Goal: Navigation & Orientation: Go to known website

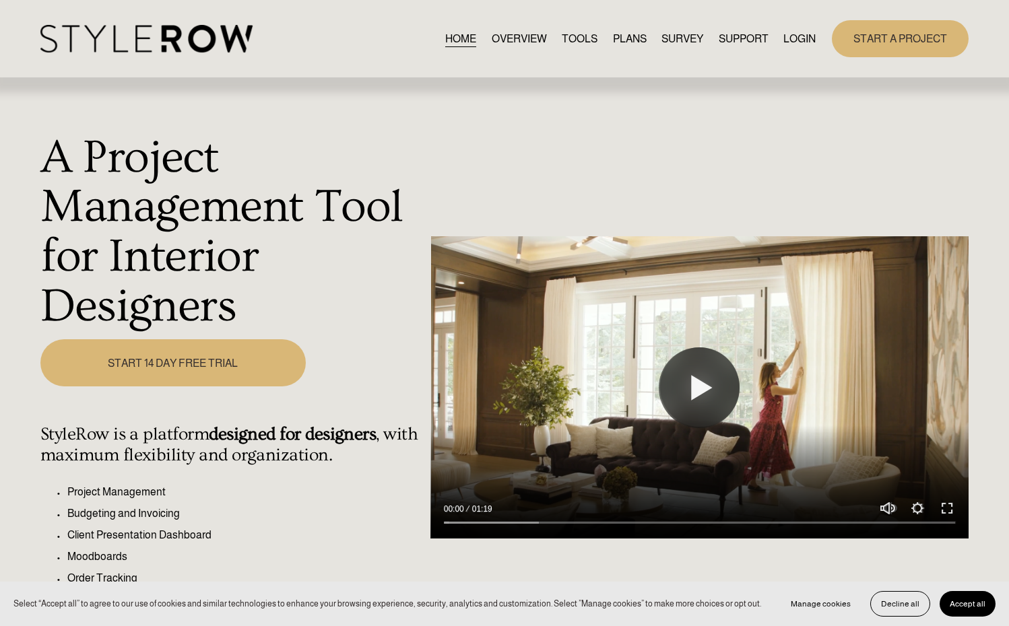
click at [798, 37] on link "LOGIN" at bounding box center [799, 39] width 32 height 18
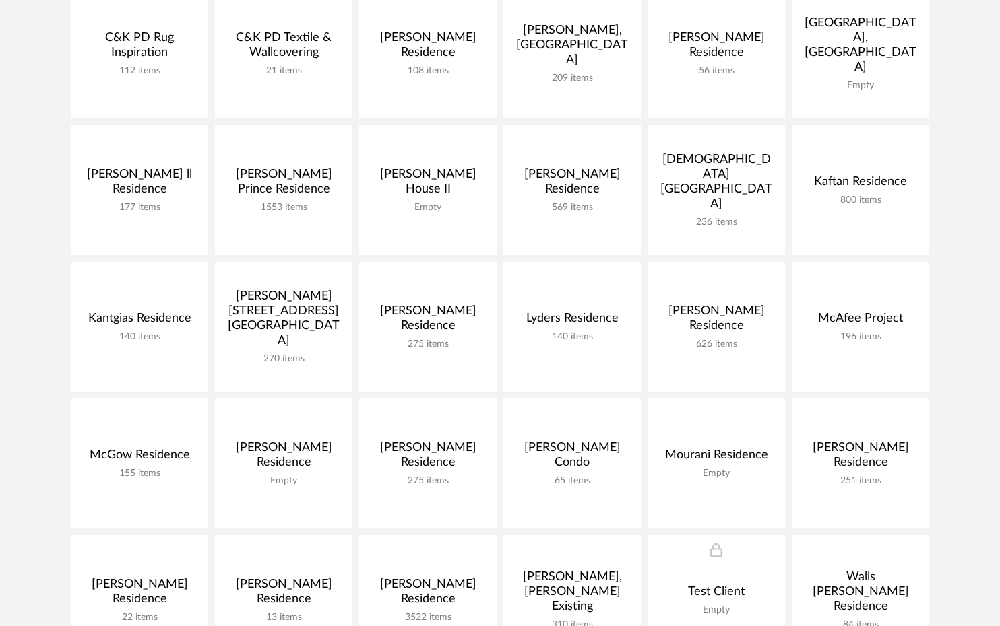
scroll to position [414, 0]
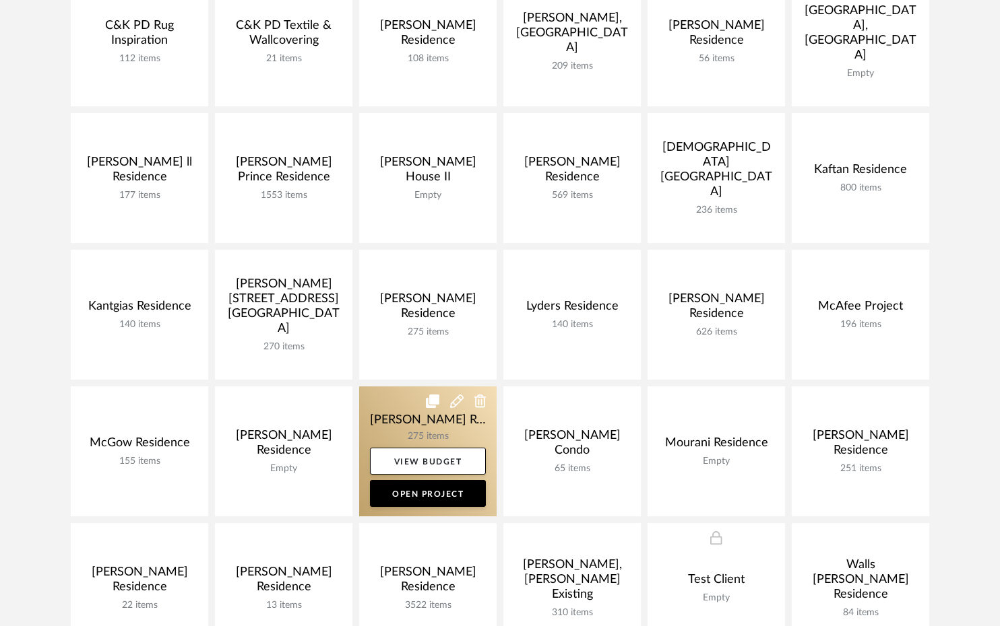
click at [429, 428] on link at bounding box center [427, 452] width 137 height 130
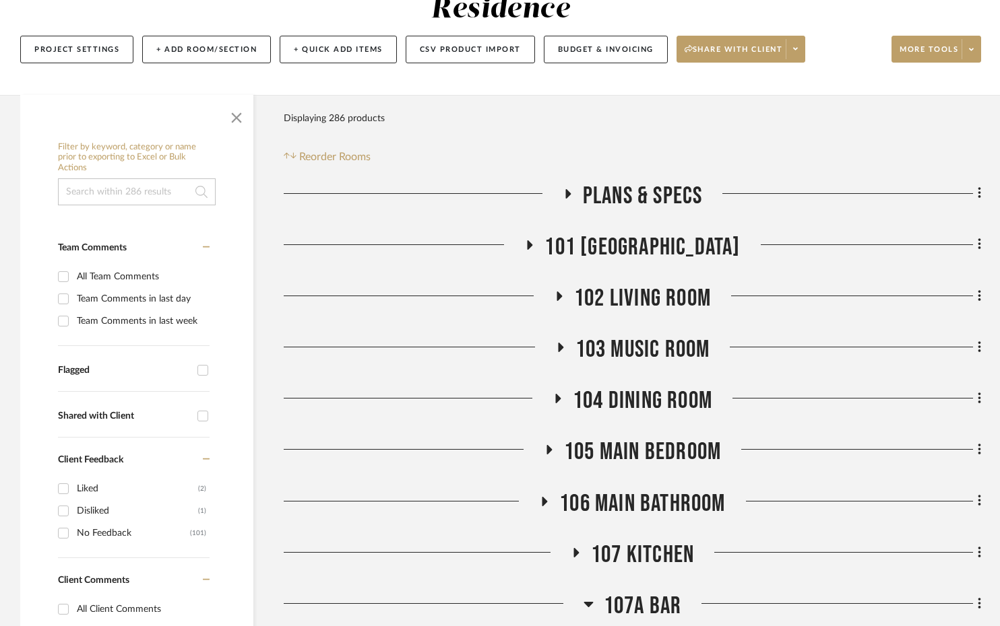
scroll to position [173, 0]
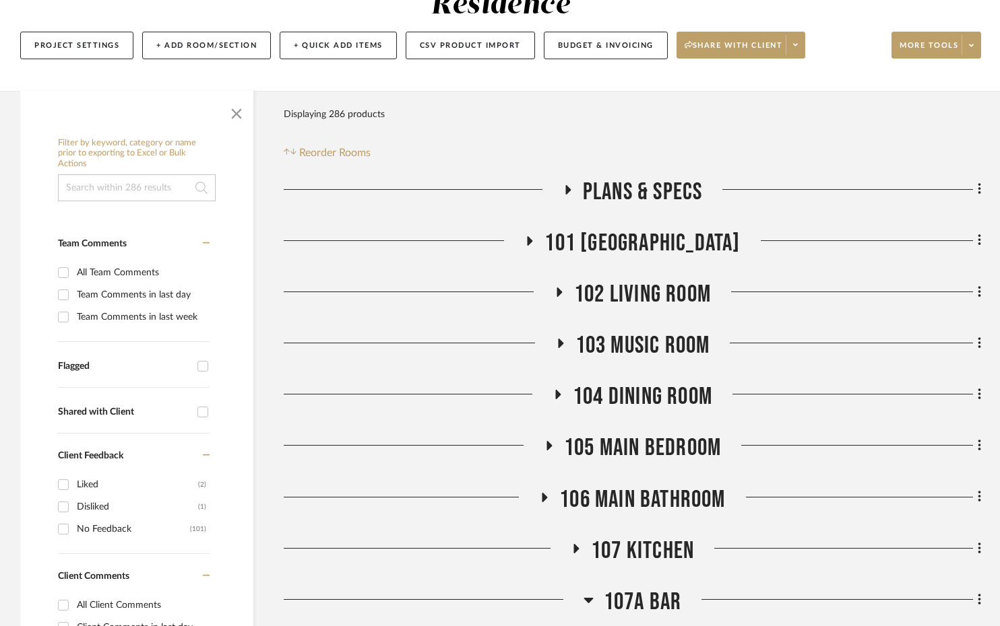
click at [673, 588] on span "107A Bar" at bounding box center [643, 602] width 78 height 29
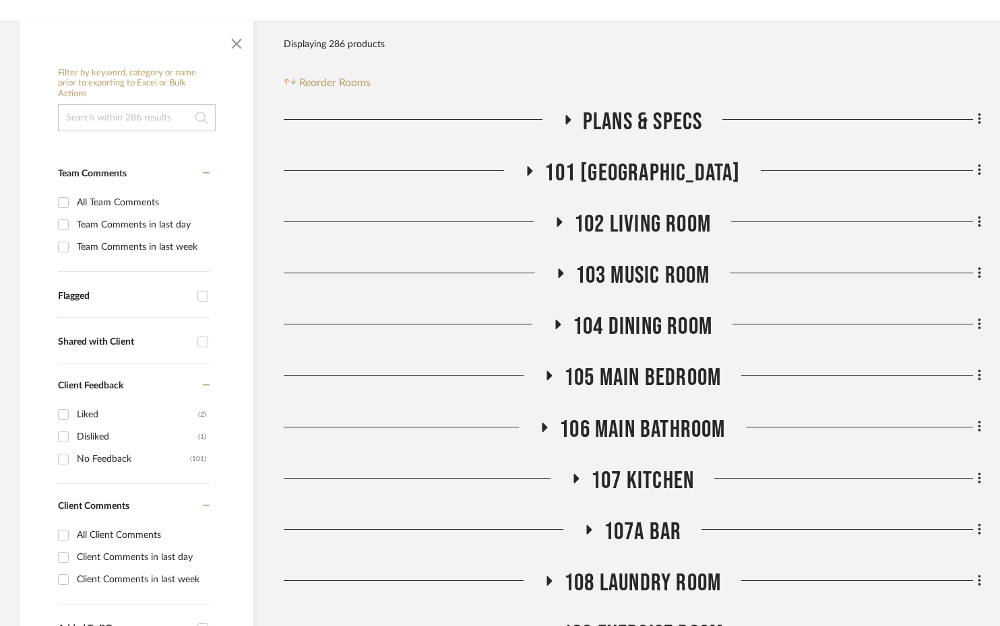
scroll to position [256, 0]
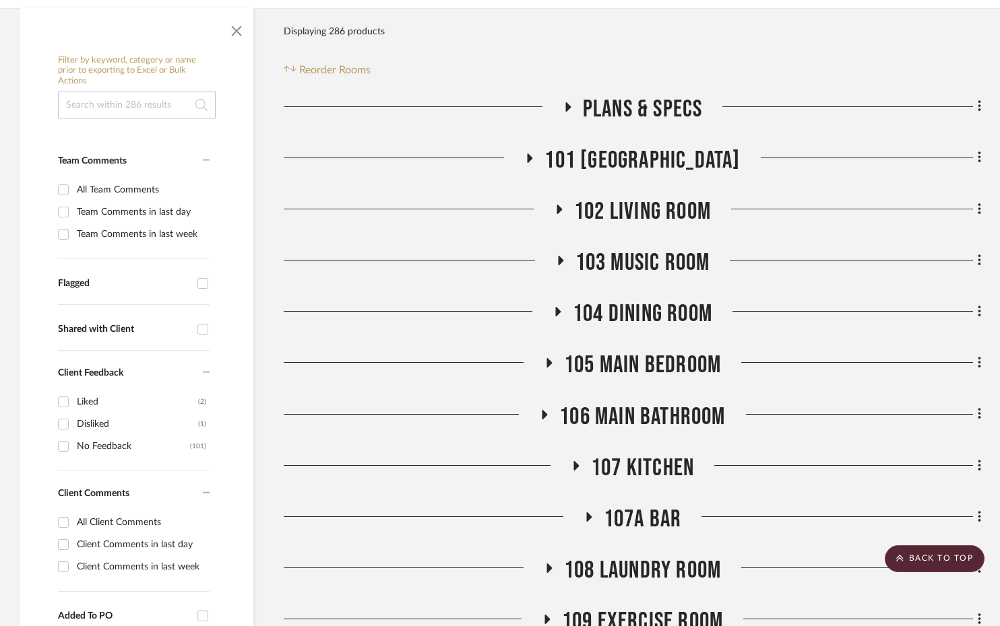
click at [661, 505] on span "107A Bar" at bounding box center [643, 519] width 78 height 29
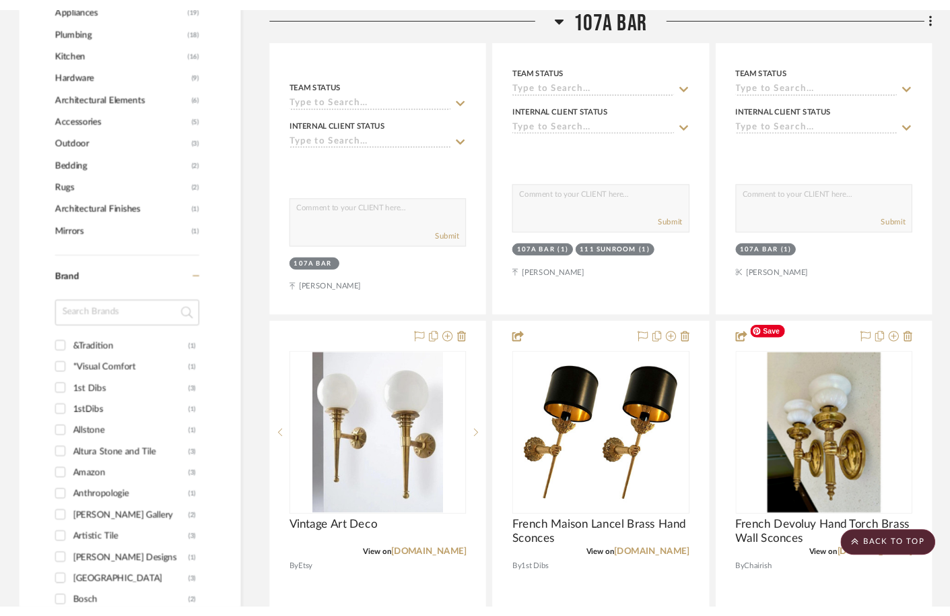
scroll to position [1102, 0]
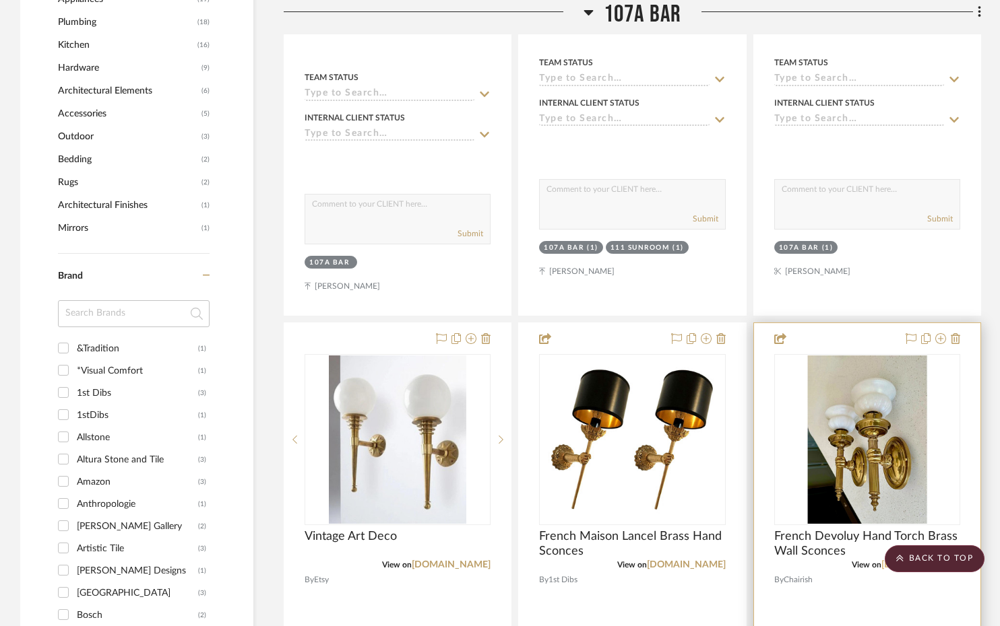
click at [934, 560] on link "chairish.com" at bounding box center [920, 564] width 79 height 9
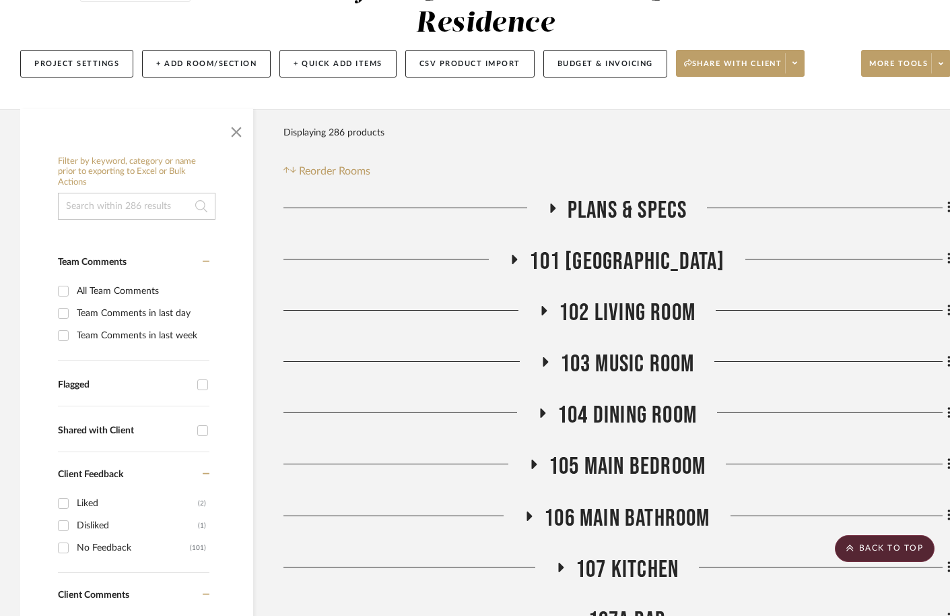
scroll to position [0, 0]
